Goal: Task Accomplishment & Management: Complete application form

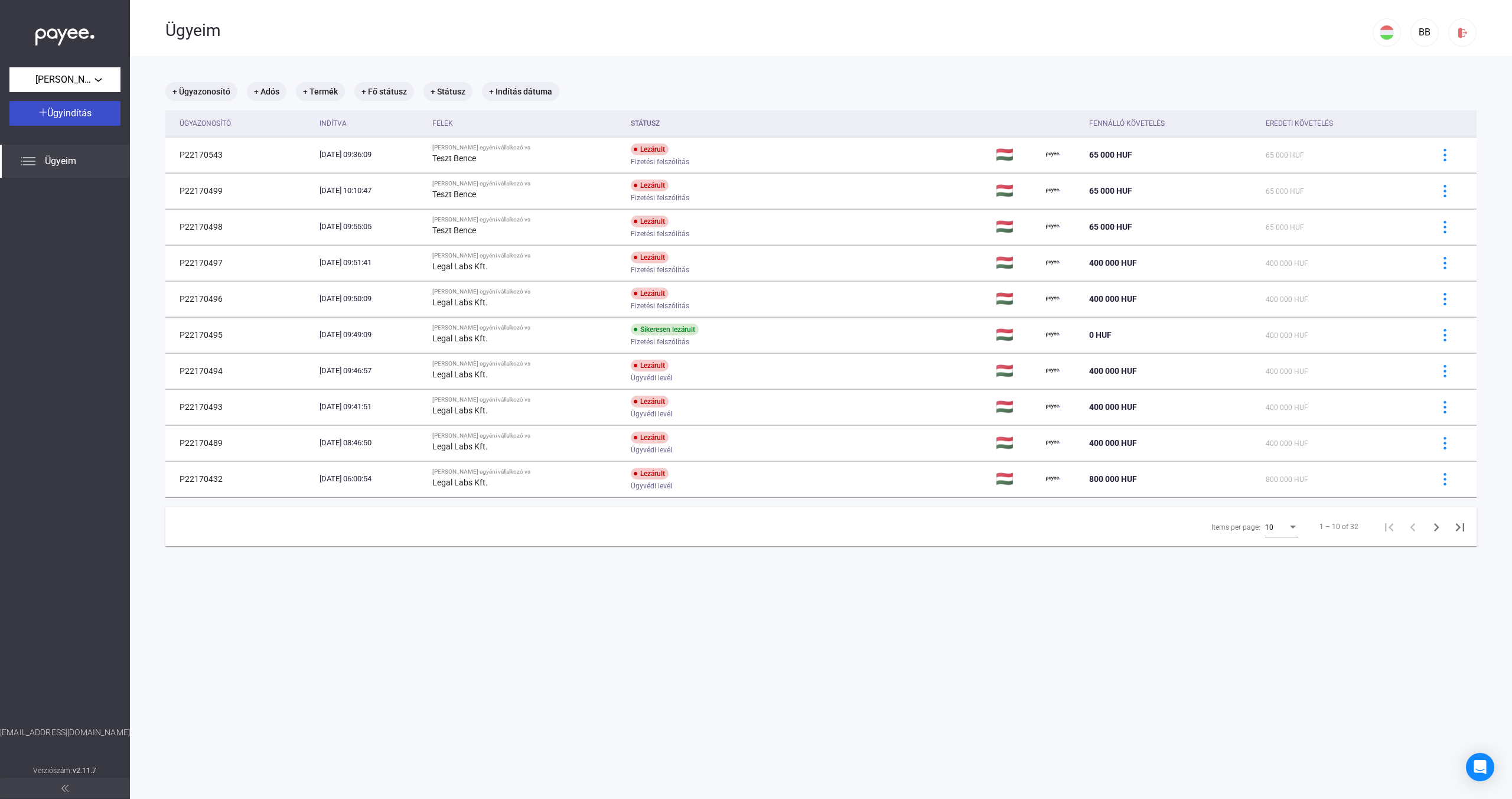
click at [80, 112] on span "Ügyindítás" at bounding box center [69, 113] width 45 height 11
